Goal: Use online tool/utility: Utilize a website feature to perform a specific function

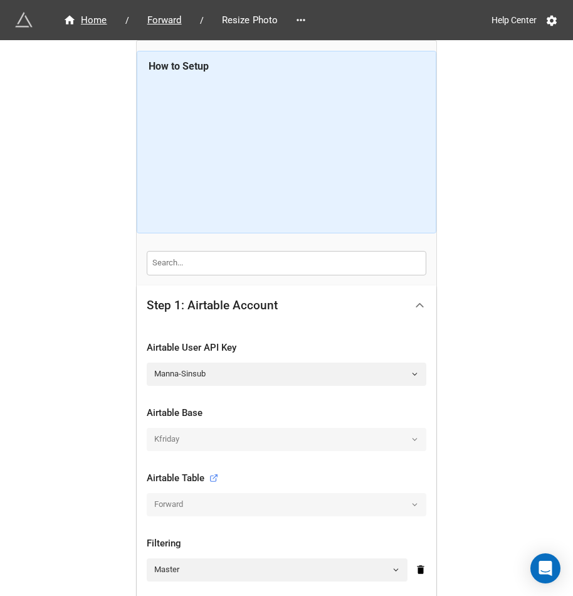
click at [414, 295] on div at bounding box center [420, 305] width 28 height 28
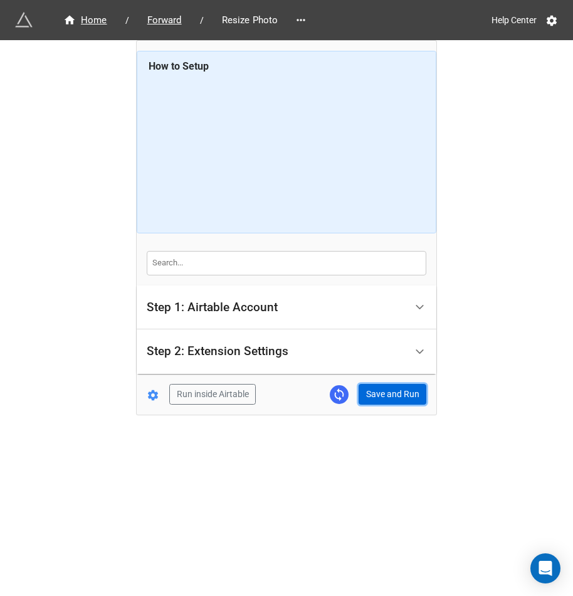
click at [382, 393] on button "Save and Run" at bounding box center [393, 394] width 68 height 21
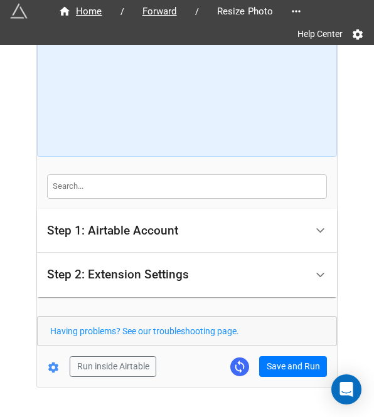
scroll to position [111, 0]
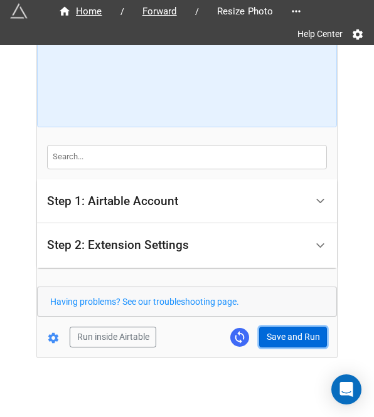
click at [286, 332] on button "Save and Run" at bounding box center [293, 337] width 68 height 21
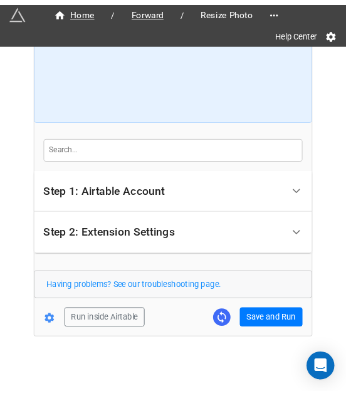
scroll to position [107, 0]
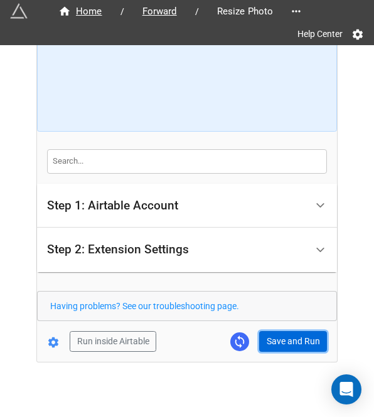
click at [290, 347] on button "Save and Run" at bounding box center [293, 341] width 68 height 21
click at [273, 343] on button "Save and Run" at bounding box center [293, 341] width 68 height 21
drag, startPoint x: 302, startPoint y: 339, endPoint x: 309, endPoint y: 339, distance: 6.9
click at [302, 339] on button "Save and Run" at bounding box center [293, 341] width 68 height 21
click at [281, 344] on button "Save and Run" at bounding box center [293, 341] width 68 height 21
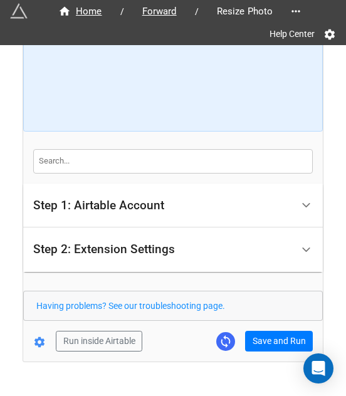
click at [263, 323] on form "How to Setup Step 1: Airtable Account Airtable User API Key Manna-Sinsub Airtab…" at bounding box center [173, 150] width 300 height 403
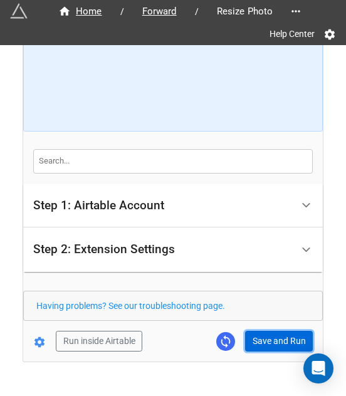
click at [272, 341] on button "Save and Run" at bounding box center [279, 341] width 68 height 21
click at [270, 344] on button "Save and Run" at bounding box center [279, 341] width 68 height 21
click at [281, 337] on button "Save and Run" at bounding box center [279, 341] width 68 height 21
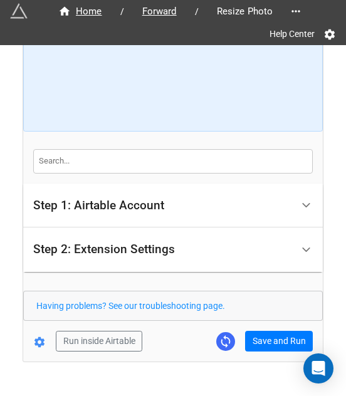
click at [257, 327] on form "How to Setup Step 1: Airtable Account Airtable User API Key Manna-Sinsub Airtab…" at bounding box center [173, 150] width 300 height 403
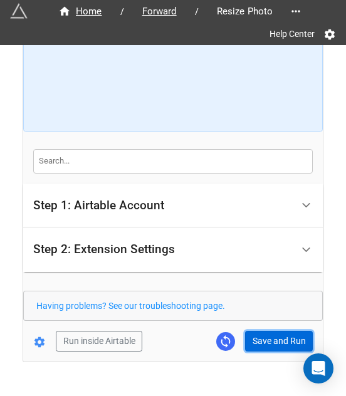
click at [258, 331] on button "Save and Run" at bounding box center [279, 341] width 68 height 21
click at [281, 344] on button "Save and Run" at bounding box center [279, 341] width 68 height 21
drag, startPoint x: 263, startPoint y: 334, endPoint x: 281, endPoint y: 342, distance: 19.4
click at [263, 334] on button "Save and Run" at bounding box center [279, 341] width 68 height 21
click at [270, 343] on button "Save and Run" at bounding box center [279, 341] width 68 height 21
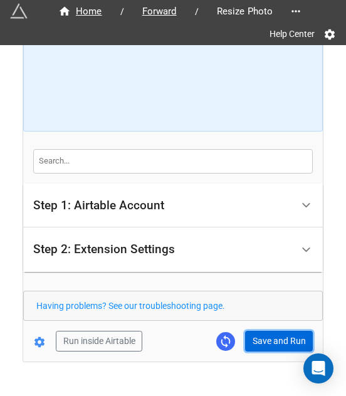
click at [273, 339] on button "Save and Run" at bounding box center [279, 341] width 68 height 21
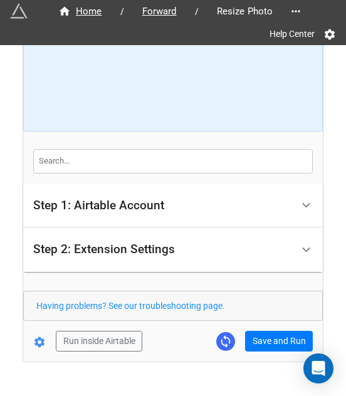
click at [273, 328] on form "How to Setup Step 1: Airtable Account Airtable User API Key Manna-Sinsub Airtab…" at bounding box center [173, 150] width 300 height 403
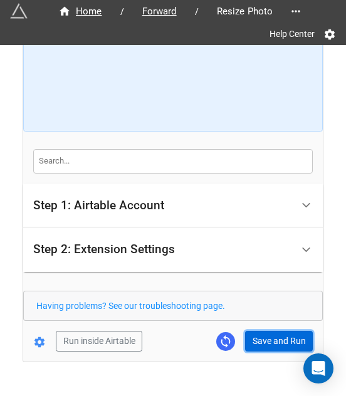
click at [257, 342] on button "Save and Run" at bounding box center [279, 341] width 68 height 21
click at [273, 343] on button "Save and Run" at bounding box center [279, 341] width 68 height 21
drag, startPoint x: 285, startPoint y: 342, endPoint x: 292, endPoint y: 342, distance: 7.5
click at [285, 342] on button "Save and Run" at bounding box center [279, 341] width 68 height 21
click at [275, 343] on button "Save and Run" at bounding box center [279, 341] width 68 height 21
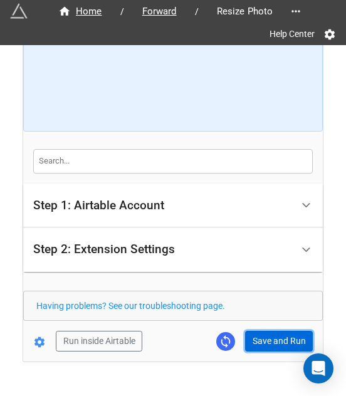
click at [270, 339] on button "Save and Run" at bounding box center [279, 341] width 68 height 21
click at [275, 346] on button "Save and Run" at bounding box center [279, 341] width 68 height 21
click at [259, 336] on button "Save and Run" at bounding box center [279, 341] width 68 height 21
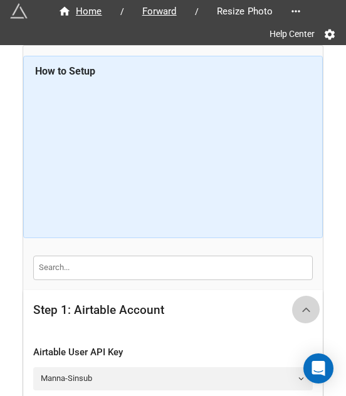
click at [310, 302] on div at bounding box center [306, 310] width 28 height 28
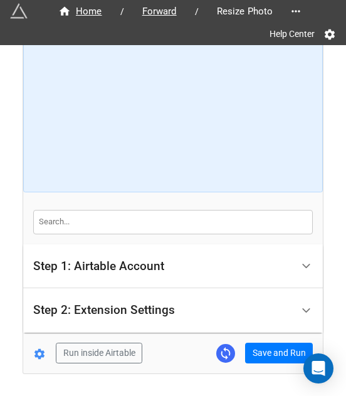
scroll to position [83, 0]
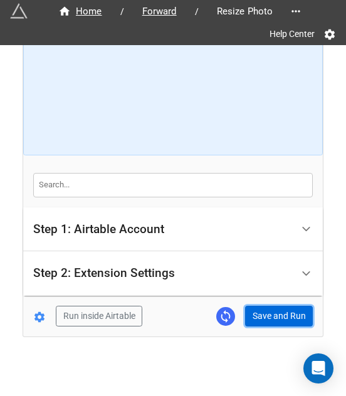
click at [275, 314] on button "Save and Run" at bounding box center [279, 316] width 68 height 21
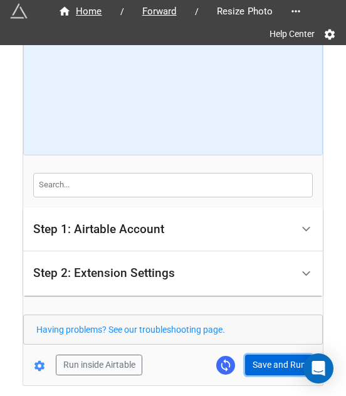
click at [273, 355] on button "Save and Run" at bounding box center [279, 365] width 68 height 21
click at [279, 360] on button "Save and Run" at bounding box center [279, 365] width 68 height 21
click at [286, 359] on button "Save and Run" at bounding box center [279, 365] width 68 height 21
click at [260, 364] on button "Save and Run" at bounding box center [279, 365] width 68 height 21
click at [282, 363] on button "Save and Run" at bounding box center [279, 365] width 68 height 21
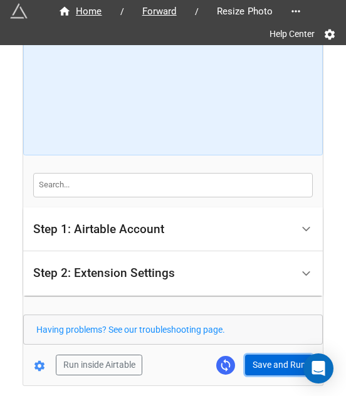
click at [264, 372] on button "Save and Run" at bounding box center [279, 365] width 68 height 21
drag, startPoint x: 245, startPoint y: 372, endPoint x: 270, endPoint y: 353, distance: 30.9
click at [248, 370] on button "Save and Run" at bounding box center [279, 365] width 68 height 21
click at [262, 358] on button "Save and Run" at bounding box center [279, 365] width 68 height 21
click at [256, 358] on button "Save and Run" at bounding box center [279, 365] width 68 height 21
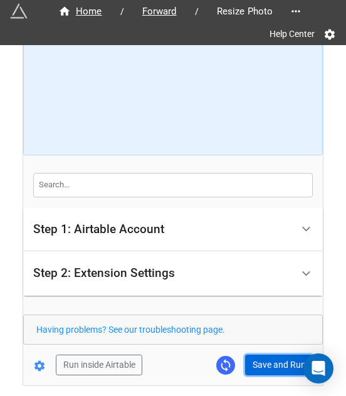
click at [276, 372] on button "Save and Run" at bounding box center [279, 365] width 68 height 21
click at [275, 355] on button "Save and Run" at bounding box center [279, 365] width 68 height 21
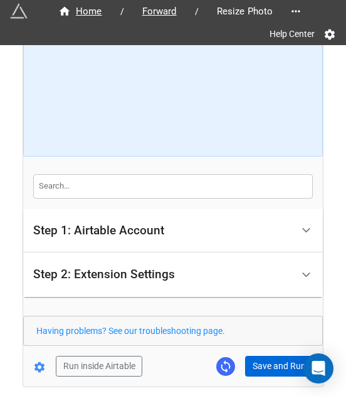
scroll to position [132, 0]
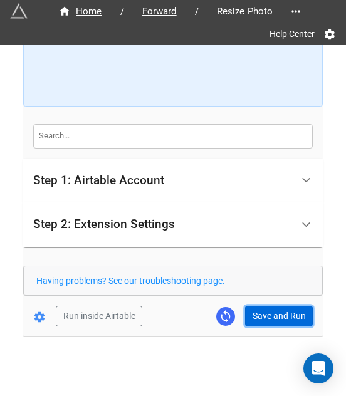
click at [280, 315] on button "Save and Run" at bounding box center [279, 316] width 68 height 21
click at [252, 316] on button "Save and Run" at bounding box center [279, 316] width 68 height 21
click at [264, 316] on button "Save and Run" at bounding box center [279, 316] width 68 height 21
click at [273, 316] on button "Save and Run" at bounding box center [279, 316] width 68 height 21
click at [282, 311] on button "Save and Run" at bounding box center [279, 316] width 68 height 21
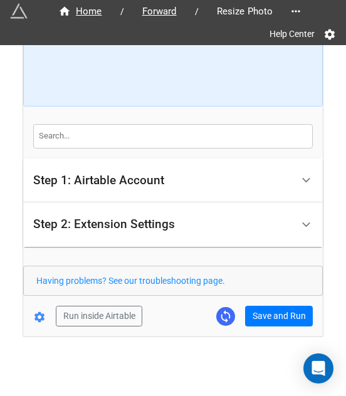
click at [267, 302] on form "How to Setup Step 1: Airtable Account Airtable User API Key Manna-Sinsub Airtab…" at bounding box center [173, 125] width 300 height 403
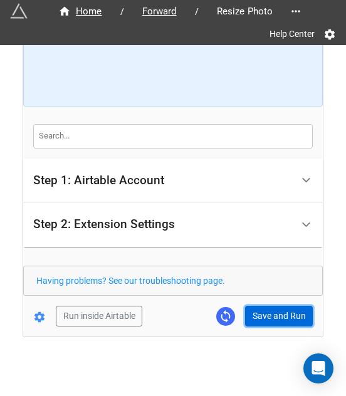
click at [267, 308] on button "Save and Run" at bounding box center [279, 316] width 68 height 21
click at [274, 308] on button "Save and Run" at bounding box center [279, 316] width 68 height 21
click at [275, 315] on button "Save and Run" at bounding box center [279, 316] width 68 height 21
click at [290, 320] on button "Save and Run" at bounding box center [279, 316] width 68 height 21
drag, startPoint x: 252, startPoint y: 316, endPoint x: 322, endPoint y: 305, distance: 70.3
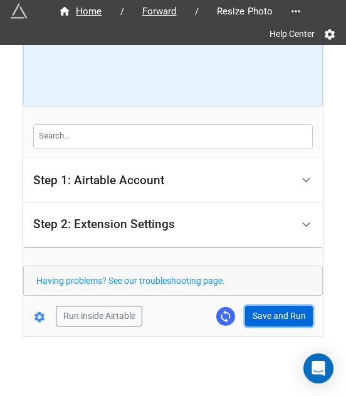
click at [252, 316] on button "Save and Run" at bounding box center [279, 316] width 68 height 21
click at [257, 313] on button "Save and Run" at bounding box center [279, 316] width 68 height 21
click at [267, 313] on button "Save and Run" at bounding box center [279, 316] width 68 height 21
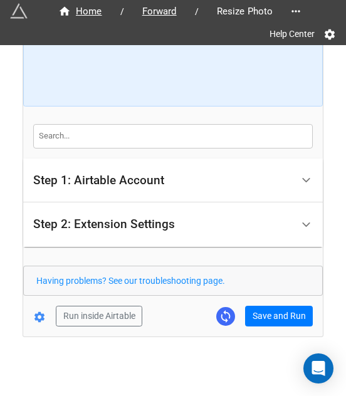
scroll to position [127, 0]
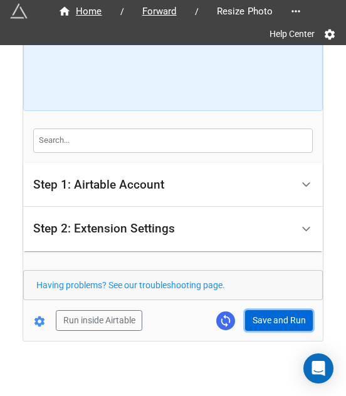
drag, startPoint x: 281, startPoint y: 324, endPoint x: 297, endPoint y: 324, distance: 16.3
click at [281, 324] on button "Save and Run" at bounding box center [279, 321] width 68 height 21
